Goal: Obtain resource: Download file/media

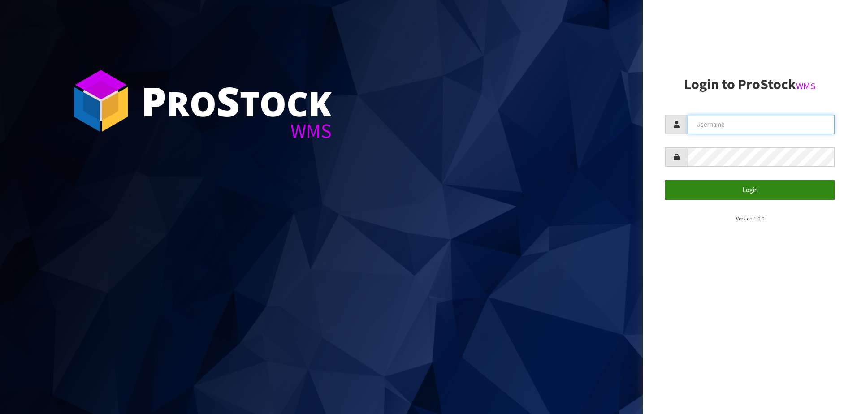
type input "NEROTAPWARE"
click at [773, 190] on button "Login" at bounding box center [751, 189] width 170 height 19
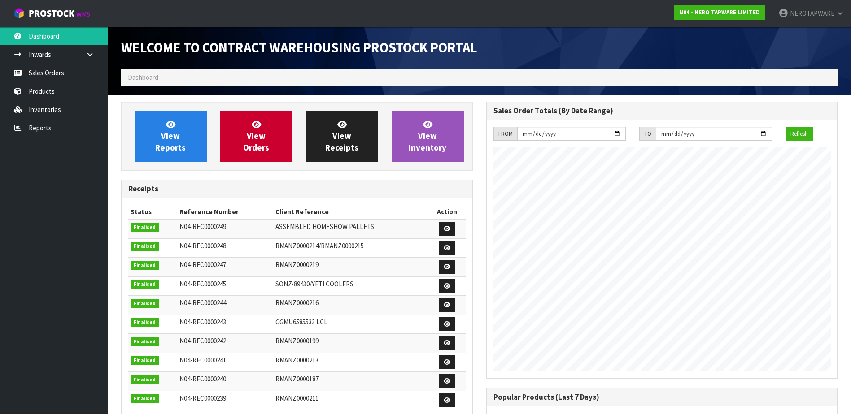
scroll to position [517, 365]
click at [36, 130] on link "Reports" at bounding box center [54, 128] width 108 height 18
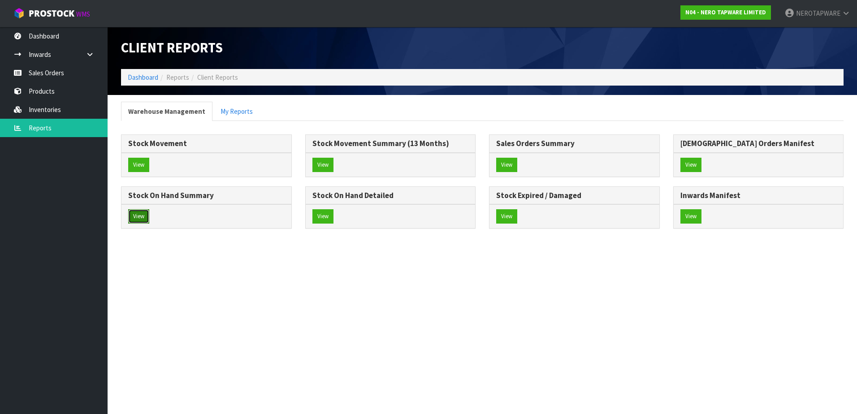
click at [143, 215] on button "View" at bounding box center [138, 216] width 21 height 14
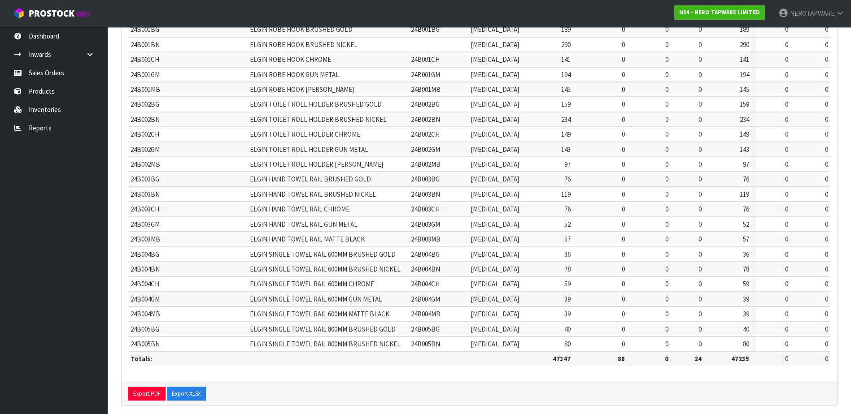
scroll to position [28, 0]
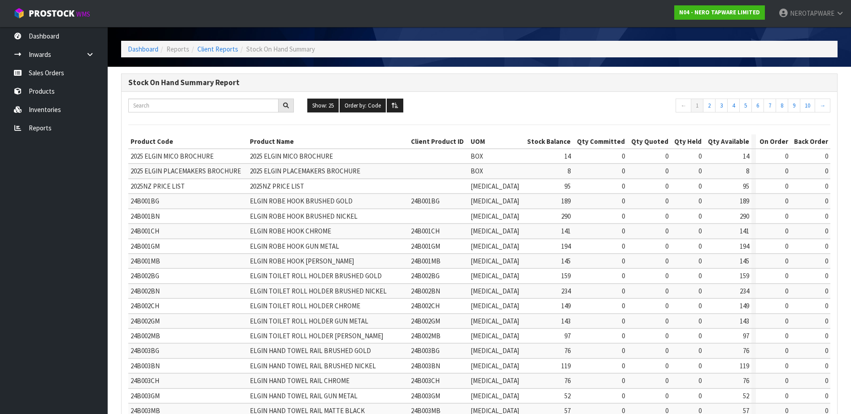
click at [627, 138] on th "Qty Quoted" at bounding box center [649, 142] width 44 height 14
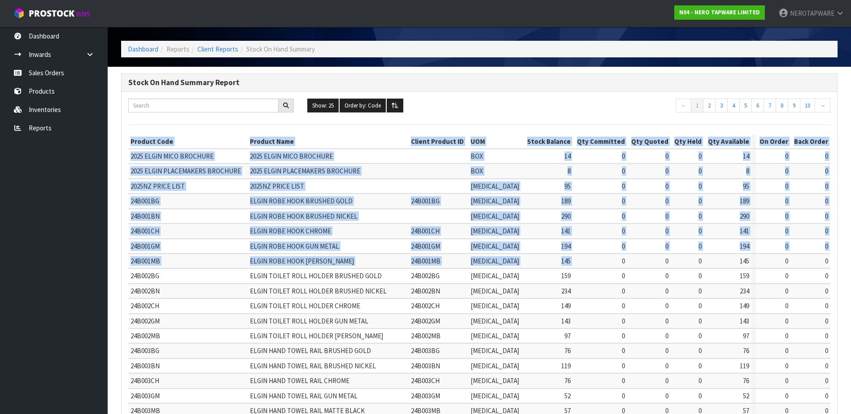
drag, startPoint x: 565, startPoint y: 261, endPoint x: 1039, endPoint y: 259, distance: 474.0
click at [851, 259] on html "Toggle navigation ProStock WMS N04 - NERO TAPWARE LIMITED NEROTAPWARE Logout Da…" at bounding box center [425, 179] width 851 height 414
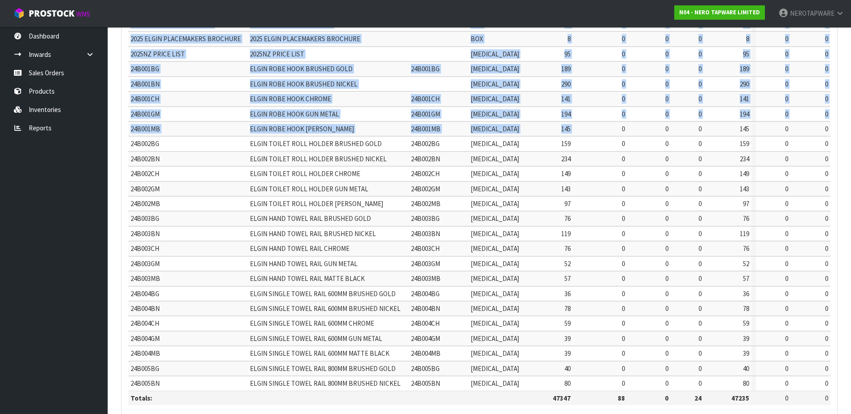
scroll to position [163, 0]
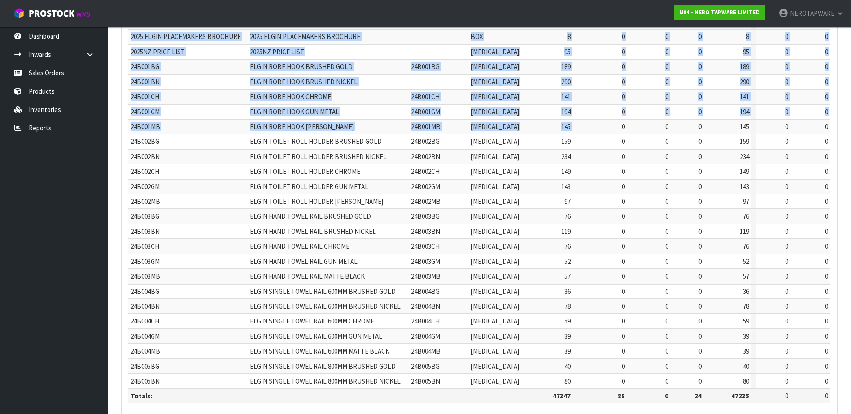
click at [350, 294] on span "ELGIN SINGLE TOWEL RAIL 600MM BRUSHED GOLD" at bounding box center [323, 291] width 146 height 9
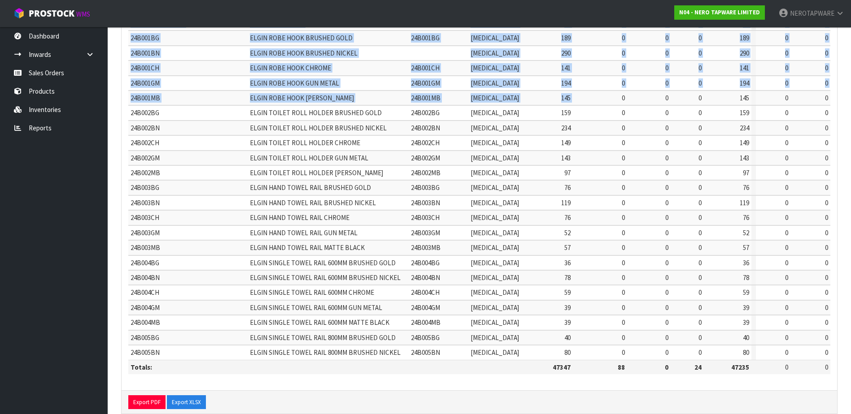
scroll to position [208, 0]
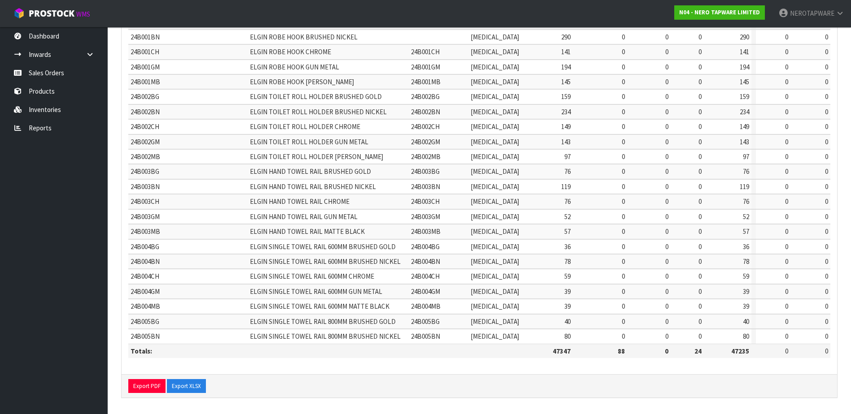
click at [296, 388] on div "Export PDF Export XLSX" at bounding box center [479, 386] width 715 height 24
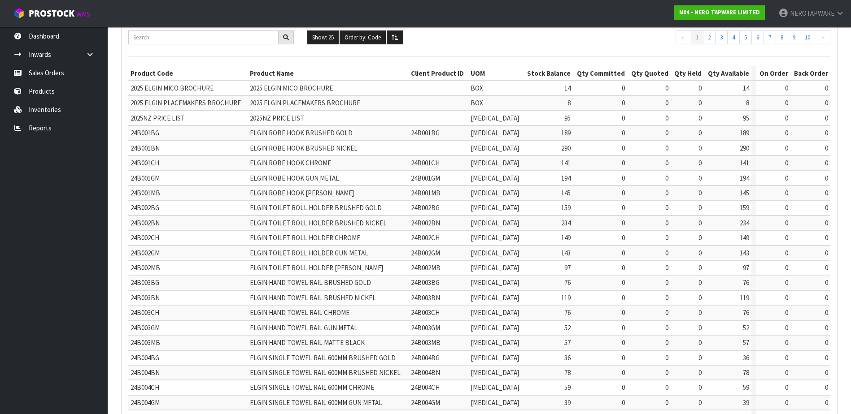
scroll to position [0, 0]
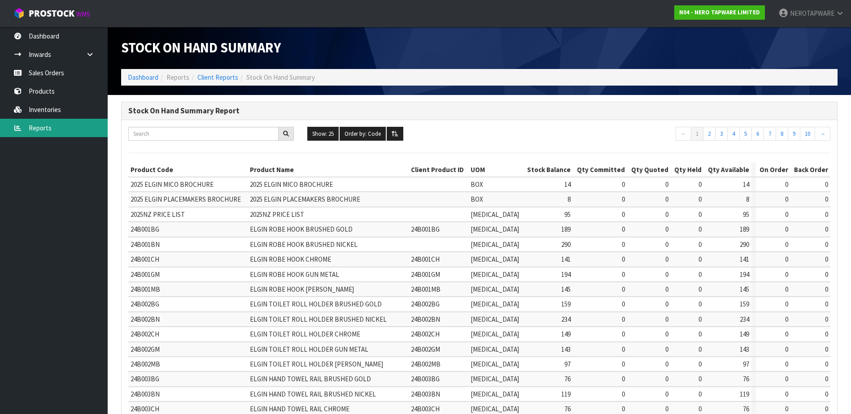
click at [42, 131] on link "Reports" at bounding box center [54, 128] width 108 height 18
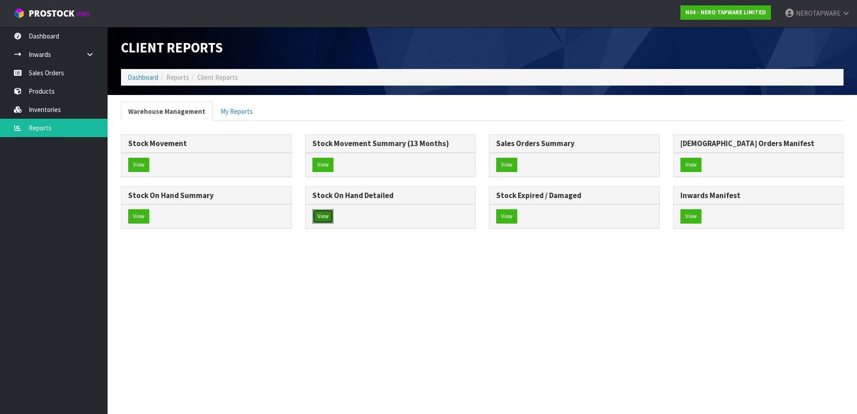
click at [322, 217] on button "View" at bounding box center [323, 216] width 21 height 14
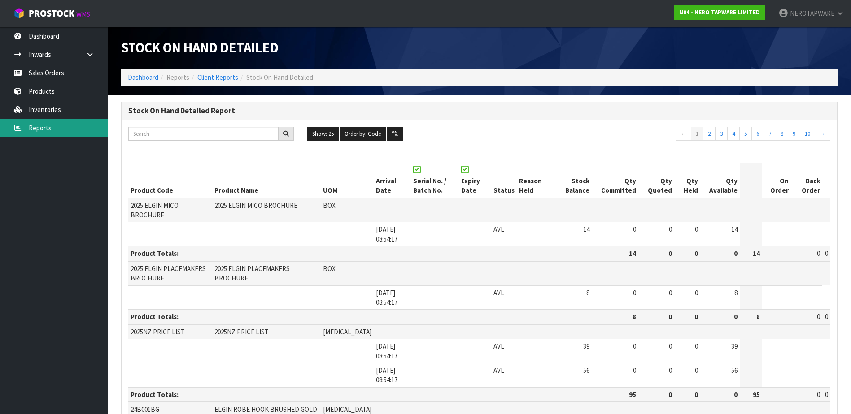
click at [37, 131] on link "Reports" at bounding box center [54, 128] width 108 height 18
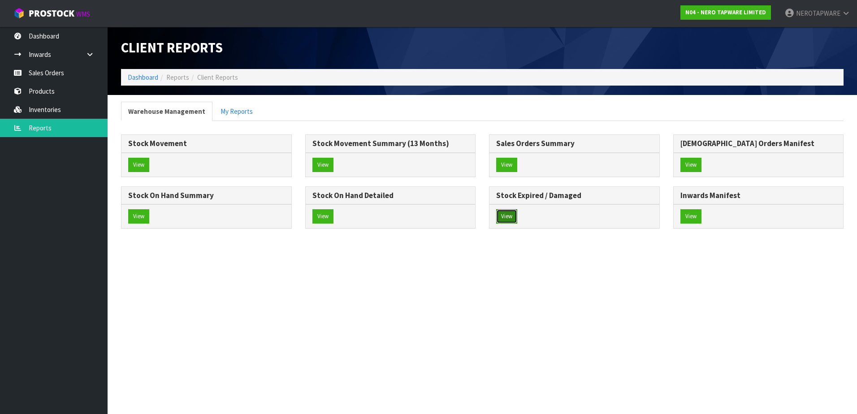
click at [506, 215] on button "View" at bounding box center [506, 216] width 21 height 14
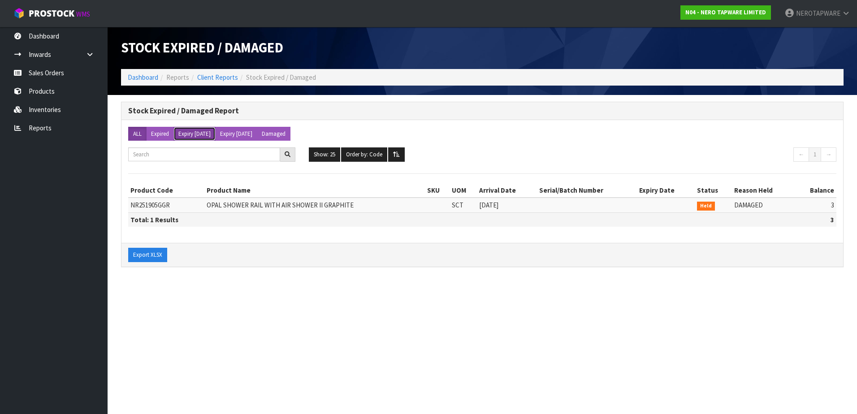
click at [183, 136] on button "Expiry [DATE]" at bounding box center [195, 134] width 42 height 14
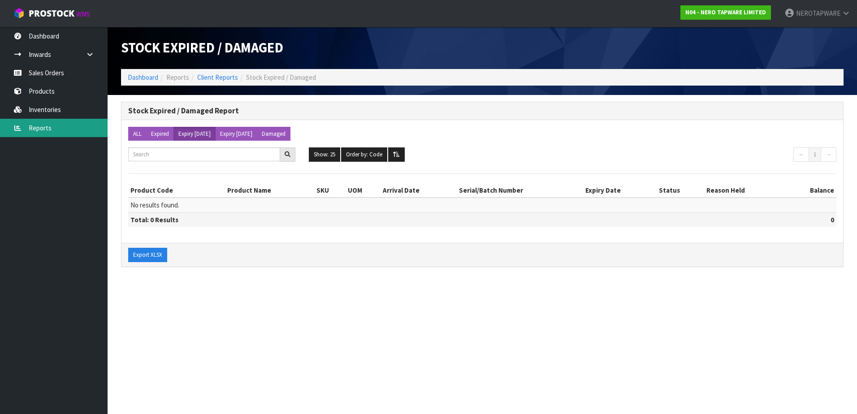
click at [41, 131] on link "Reports" at bounding box center [54, 128] width 108 height 18
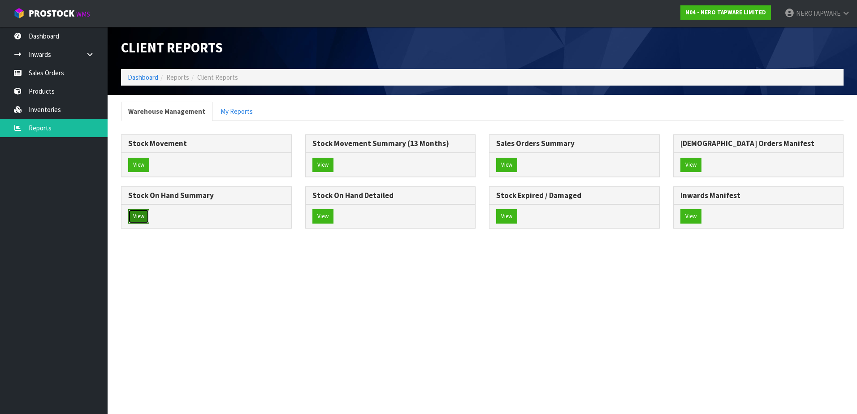
click at [141, 214] on button "View" at bounding box center [138, 216] width 21 height 14
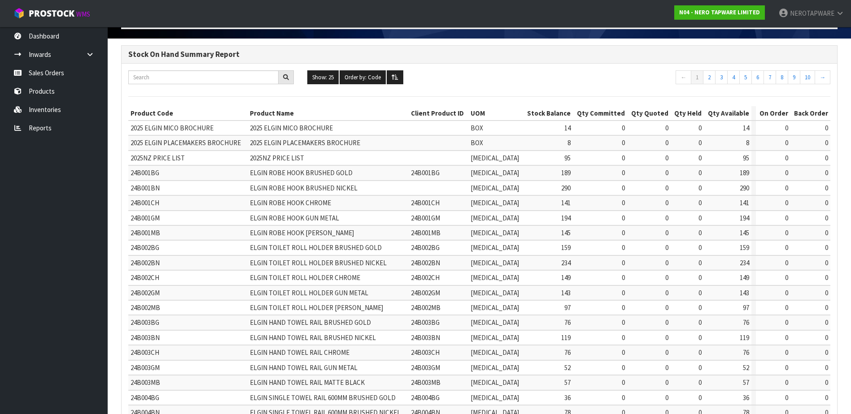
scroll to position [208, 0]
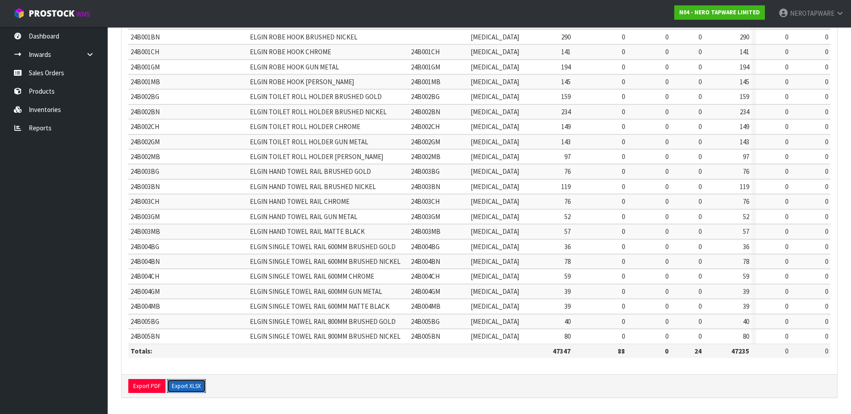
click at [187, 388] on button "Export XLSX" at bounding box center [186, 386] width 39 height 14
click at [55, 106] on link "Inventories" at bounding box center [54, 109] width 108 height 18
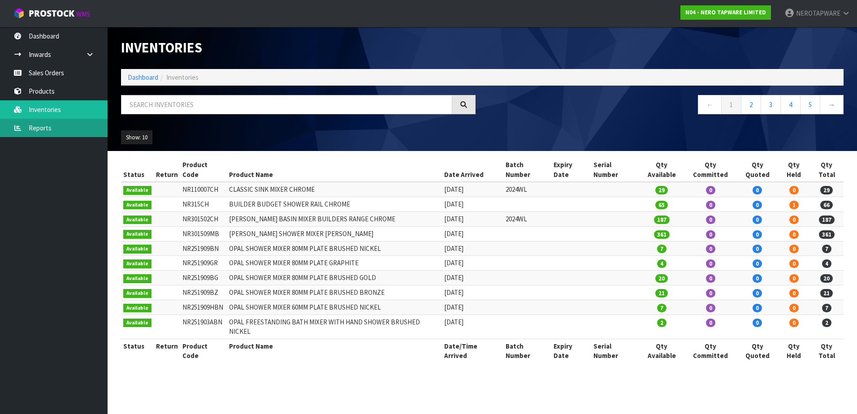
click at [31, 126] on link "Reports" at bounding box center [54, 128] width 108 height 18
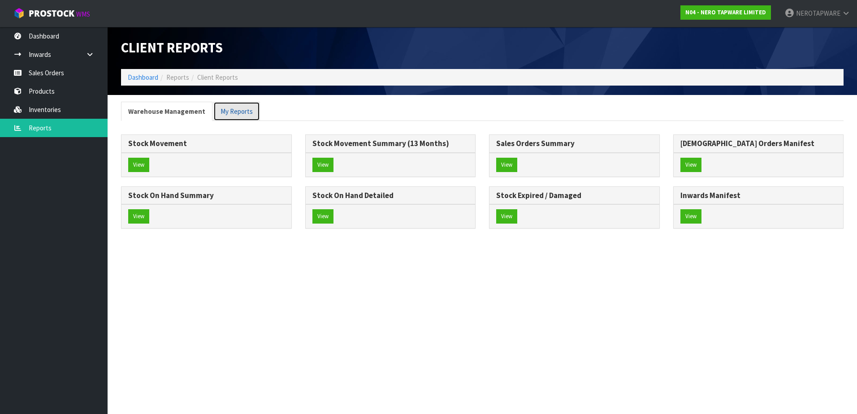
click at [237, 110] on link "My Reports" at bounding box center [236, 111] width 47 height 19
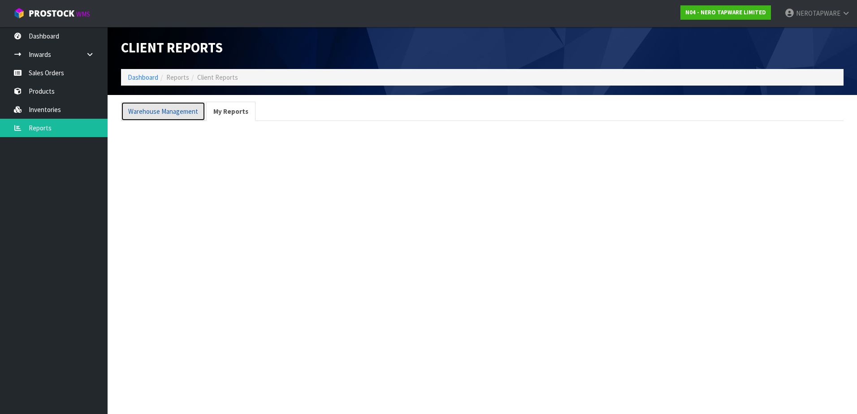
click at [184, 112] on link "Warehouse Management" at bounding box center [163, 111] width 84 height 19
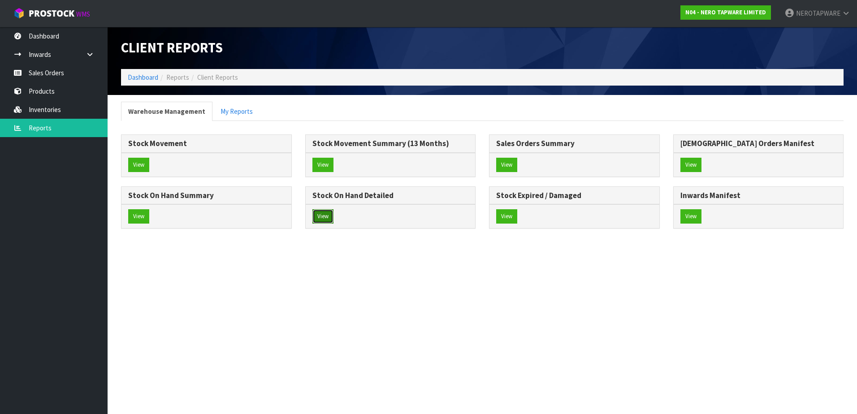
click at [327, 214] on button "View" at bounding box center [323, 216] width 21 height 14
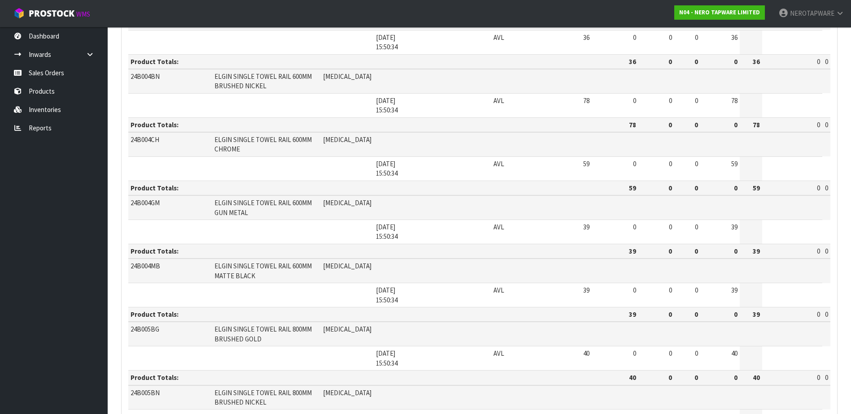
scroll to position [1354, 0]
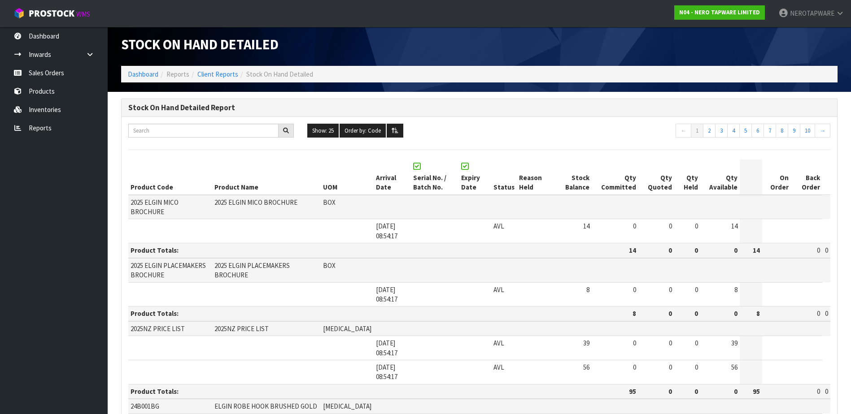
scroll to position [0, 0]
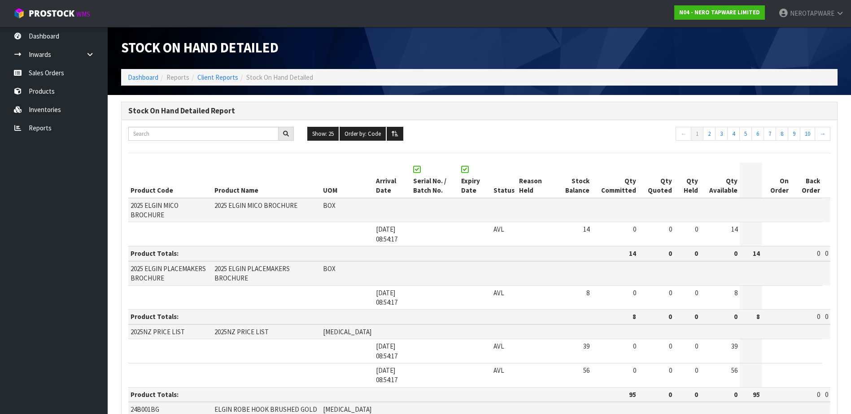
click at [517, 135] on ul "Show: 25 5 10 25 50 100 ALL Order by: Code Code Total Available Held Committed …" at bounding box center [479, 134] width 344 height 14
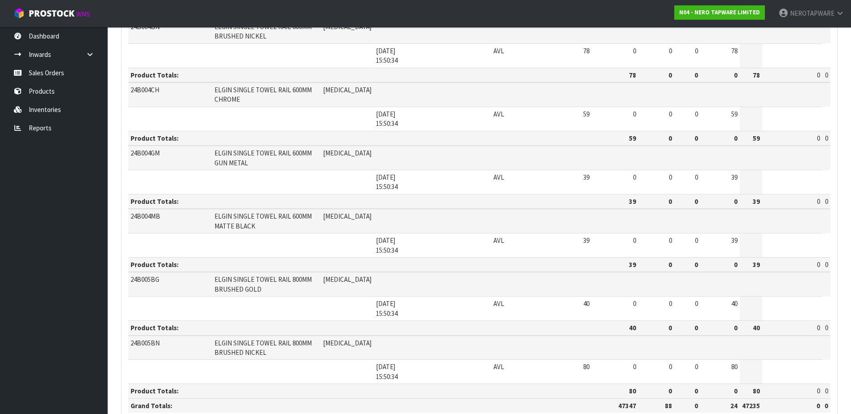
scroll to position [1354, 0]
